Goal: Transaction & Acquisition: Purchase product/service

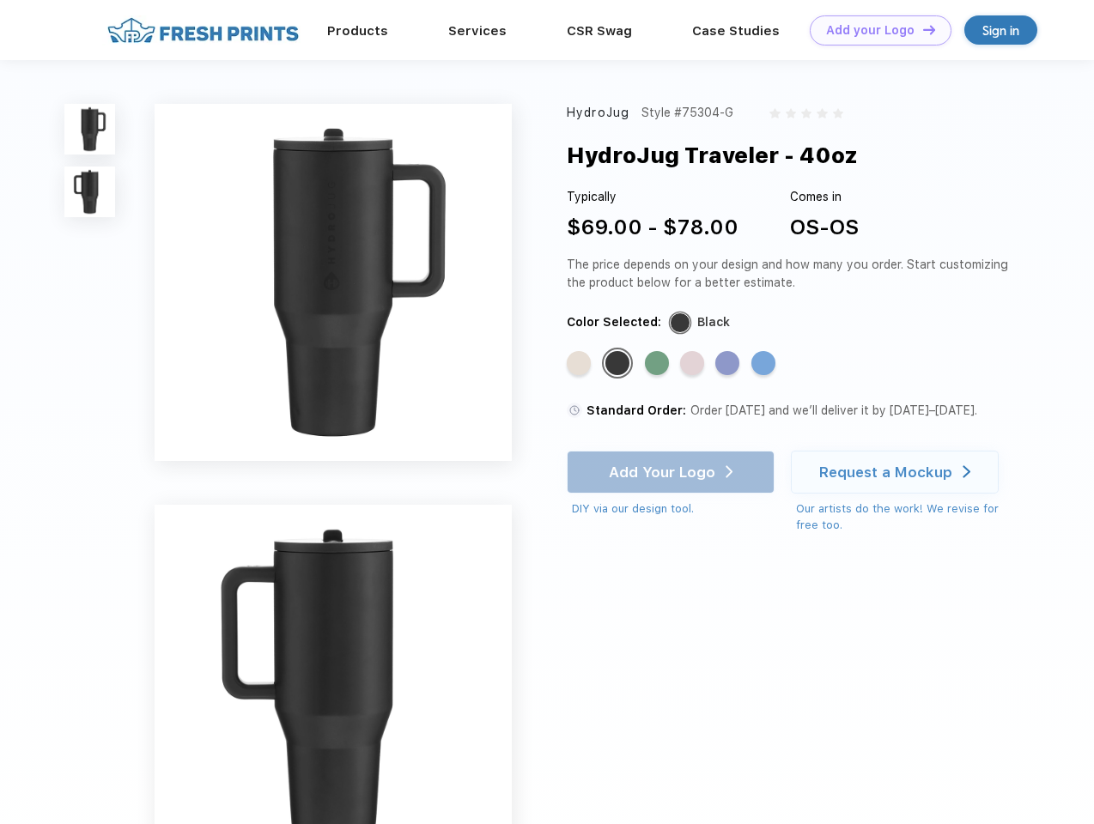
click at [874, 30] on link "Add your Logo Design Tool" at bounding box center [881, 30] width 142 height 30
click at [0, 0] on div "Design Tool" at bounding box center [0, 0] width 0 height 0
click at [921, 29] on link "Add your Logo Design Tool" at bounding box center [881, 30] width 142 height 30
click at [90, 129] on img at bounding box center [89, 129] width 51 height 51
click at [90, 192] on img at bounding box center [89, 192] width 51 height 51
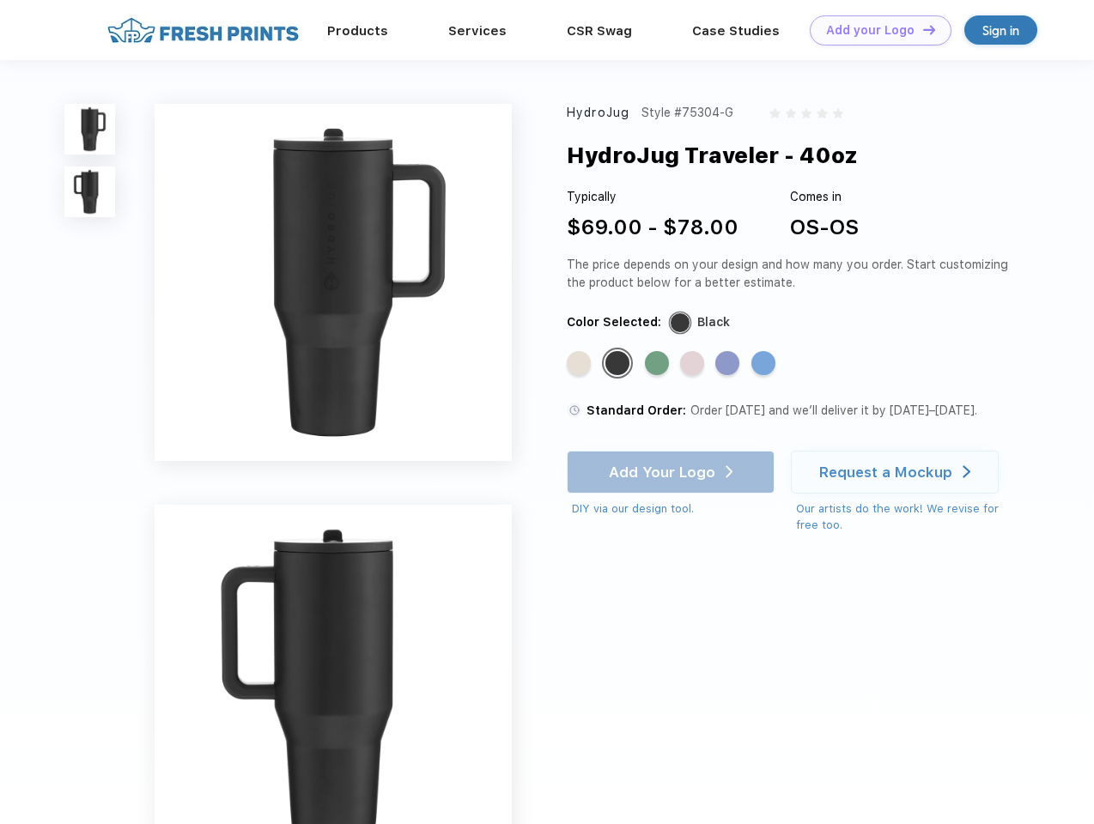
click at [580, 364] on div "Standard Color" at bounding box center [579, 363] width 24 height 24
click at [619, 364] on div "Standard Color" at bounding box center [617, 363] width 24 height 24
click at [659, 364] on div "Standard Color" at bounding box center [657, 363] width 24 height 24
click at [694, 364] on div "Standard Color" at bounding box center [692, 363] width 24 height 24
click at [729, 364] on div "Standard Color" at bounding box center [727, 363] width 24 height 24
